Goal: Task Accomplishment & Management: Complete application form

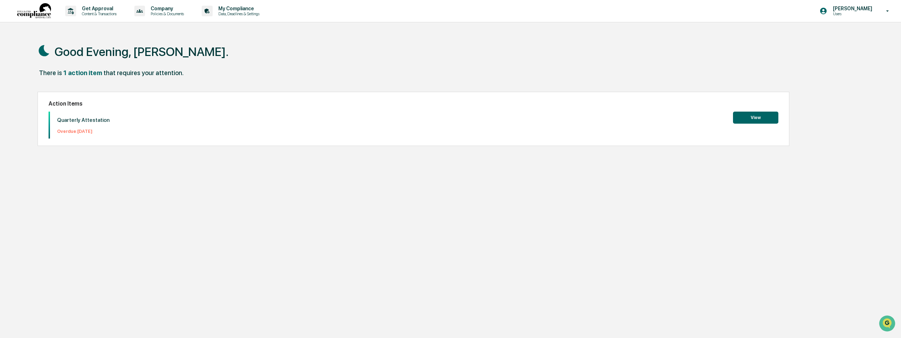
click at [766, 117] on button "View" at bounding box center [755, 118] width 45 height 12
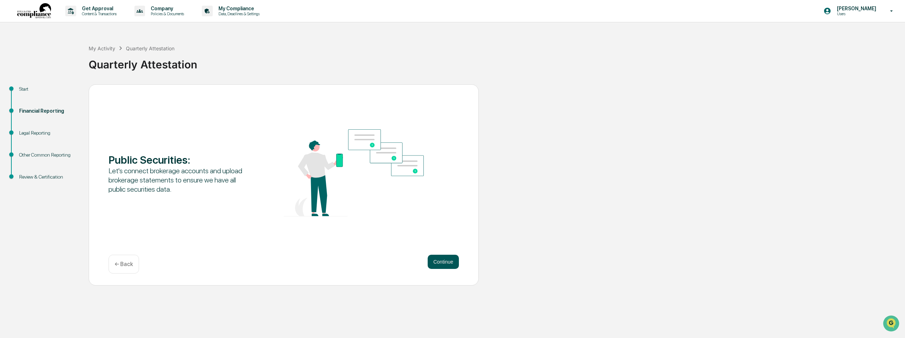
click at [440, 262] on button "Continue" at bounding box center [443, 262] width 31 height 14
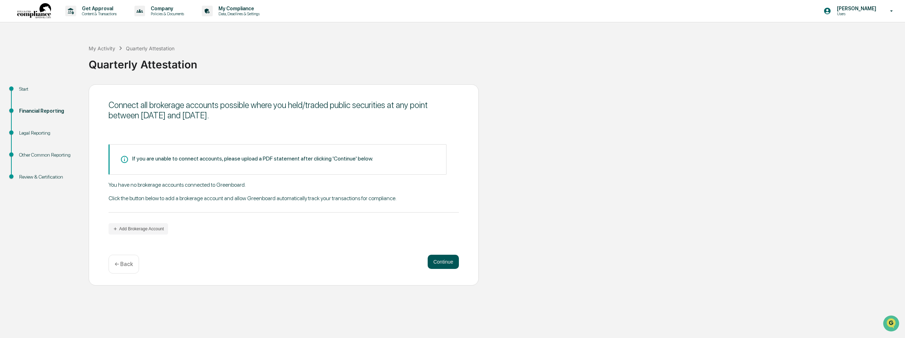
click at [446, 264] on button "Continue" at bounding box center [443, 262] width 31 height 14
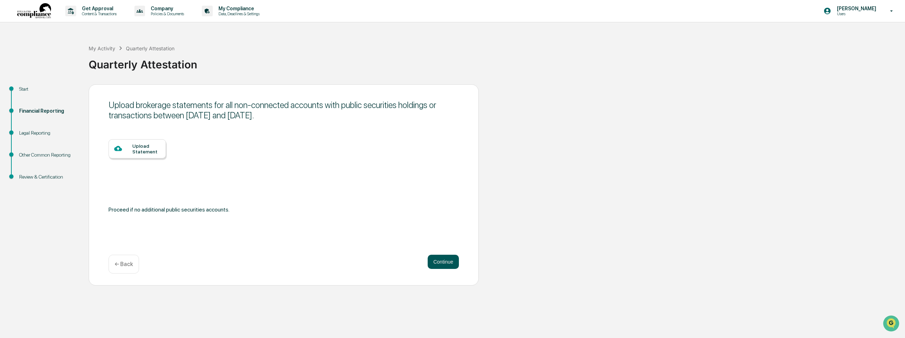
click at [440, 259] on button "Continue" at bounding box center [443, 262] width 31 height 14
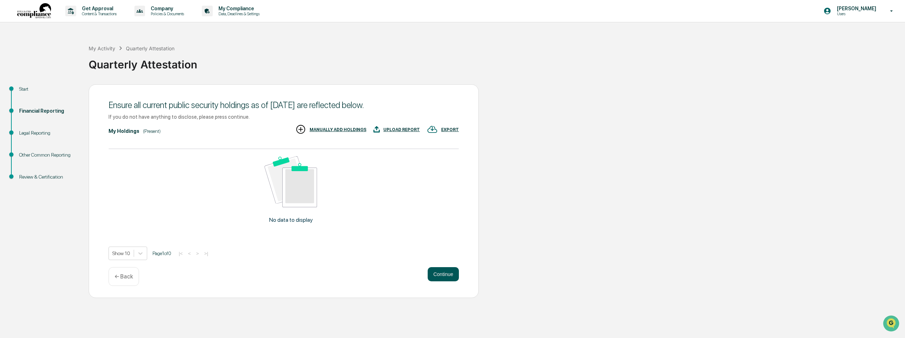
click at [437, 275] on button "Continue" at bounding box center [443, 274] width 31 height 14
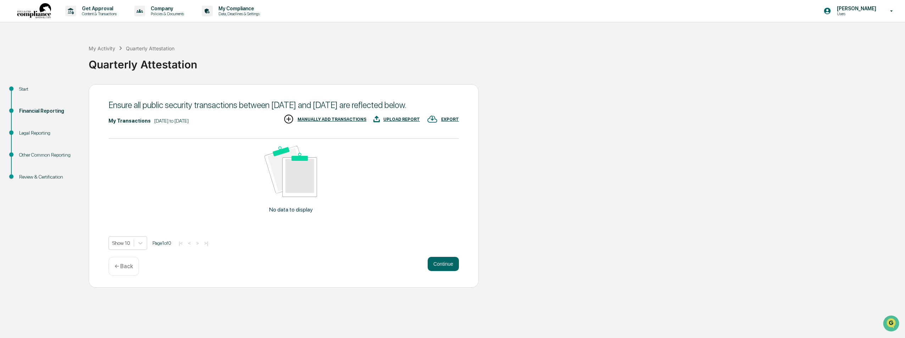
click at [437, 271] on button "Continue" at bounding box center [443, 264] width 31 height 14
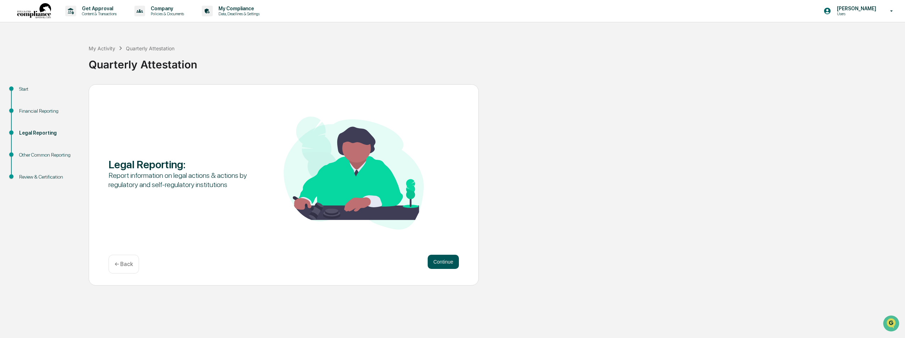
click at [446, 268] on button "Continue" at bounding box center [443, 262] width 31 height 14
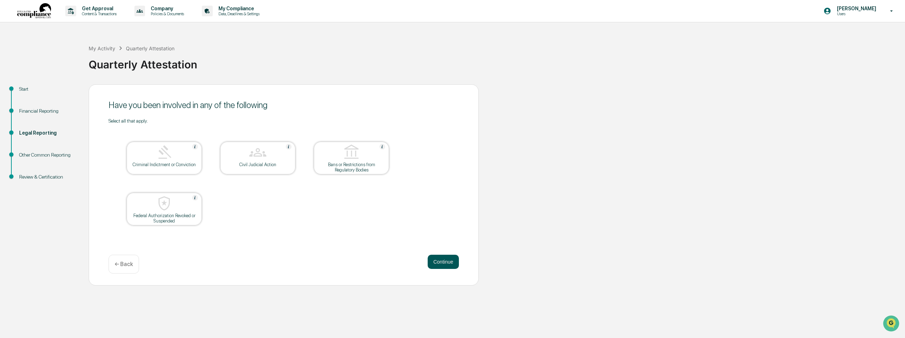
click at [437, 261] on button "Continue" at bounding box center [443, 262] width 31 height 14
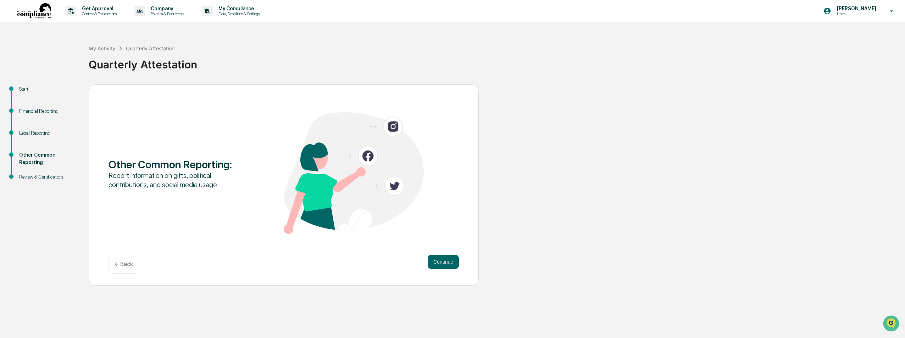
click at [437, 261] on button "Continue" at bounding box center [443, 262] width 31 height 14
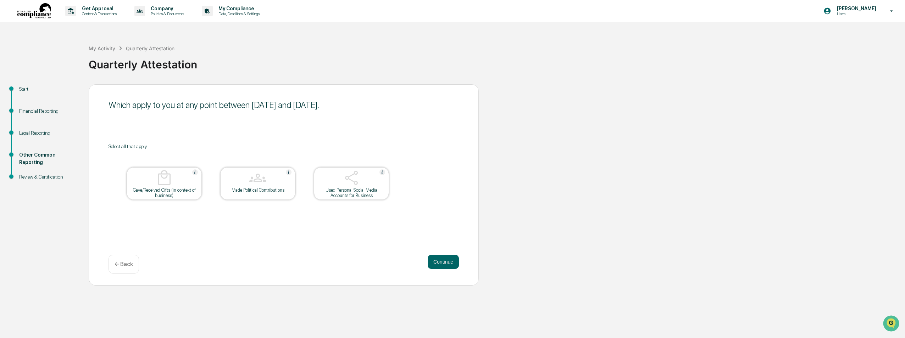
click at [437, 261] on button "Continue" at bounding box center [443, 262] width 31 height 14
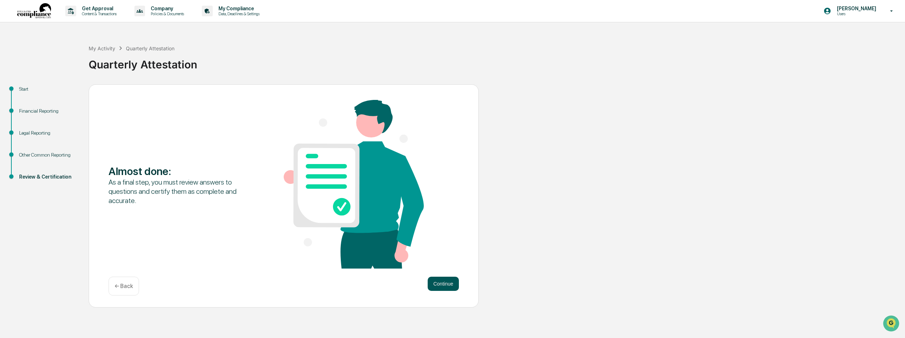
click at [444, 285] on button "Continue" at bounding box center [443, 284] width 31 height 14
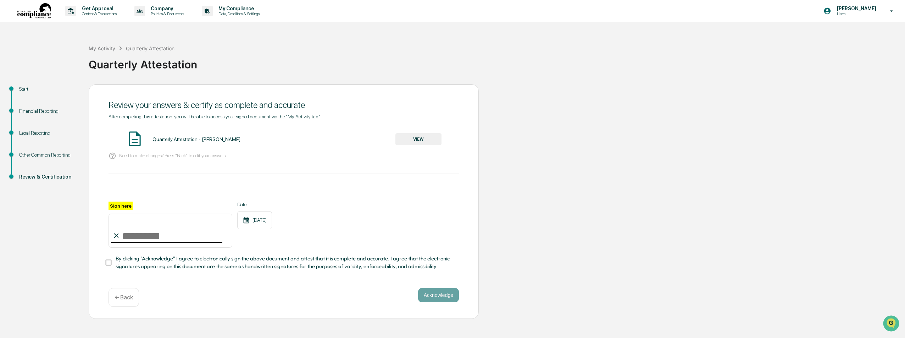
click at [412, 140] on button "VIEW" at bounding box center [418, 139] width 46 height 12
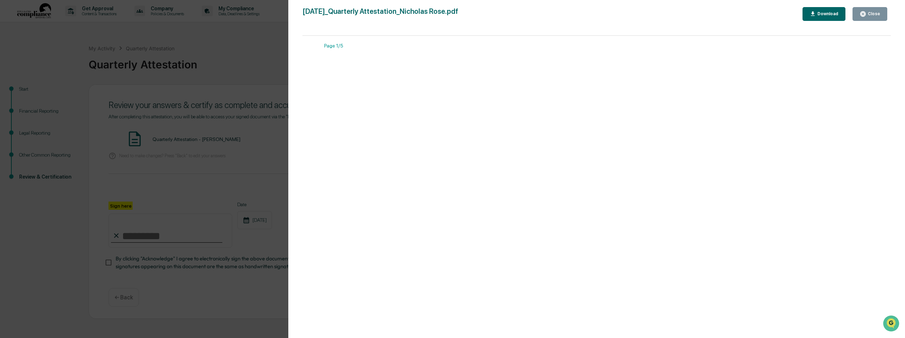
click at [876, 15] on div "Close" at bounding box center [873, 13] width 14 height 5
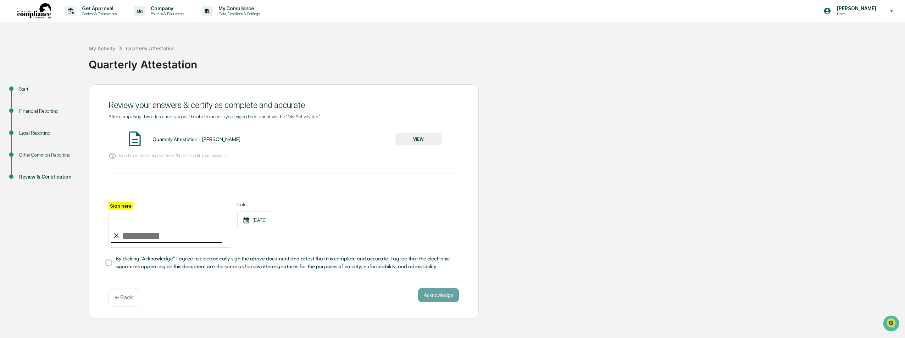
click at [145, 237] on input "Sign here" at bounding box center [170, 231] width 124 height 34
type input "**********"
click at [445, 292] on button "Acknowledge" at bounding box center [438, 295] width 41 height 14
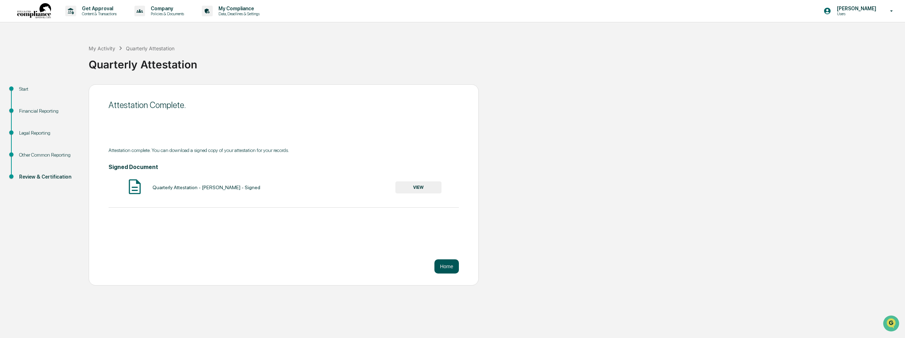
click at [440, 263] on button "Home" at bounding box center [446, 266] width 24 height 14
